Goal: Navigation & Orientation: Find specific page/section

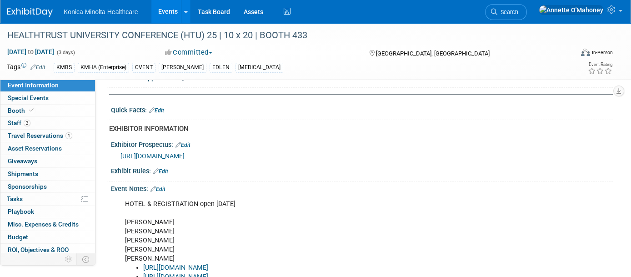
click at [169, 9] on link "Events" at bounding box center [167, 11] width 33 height 23
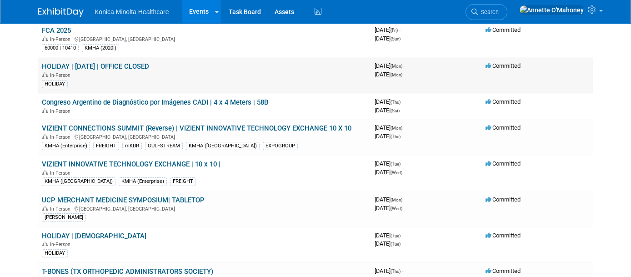
scroll to position [114, 0]
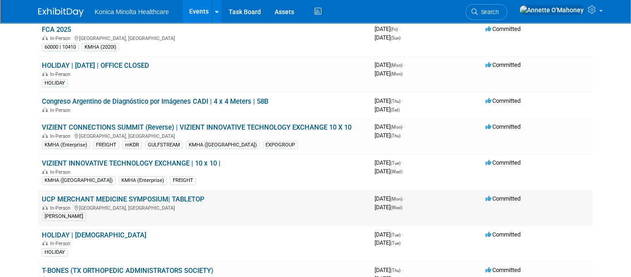
click at [165, 196] on link "UCP MERCHANT MEDICINE SYMPOSIUM| TABLETOP" at bounding box center [123, 199] width 163 height 8
